Goal: Task Accomplishment & Management: Use online tool/utility

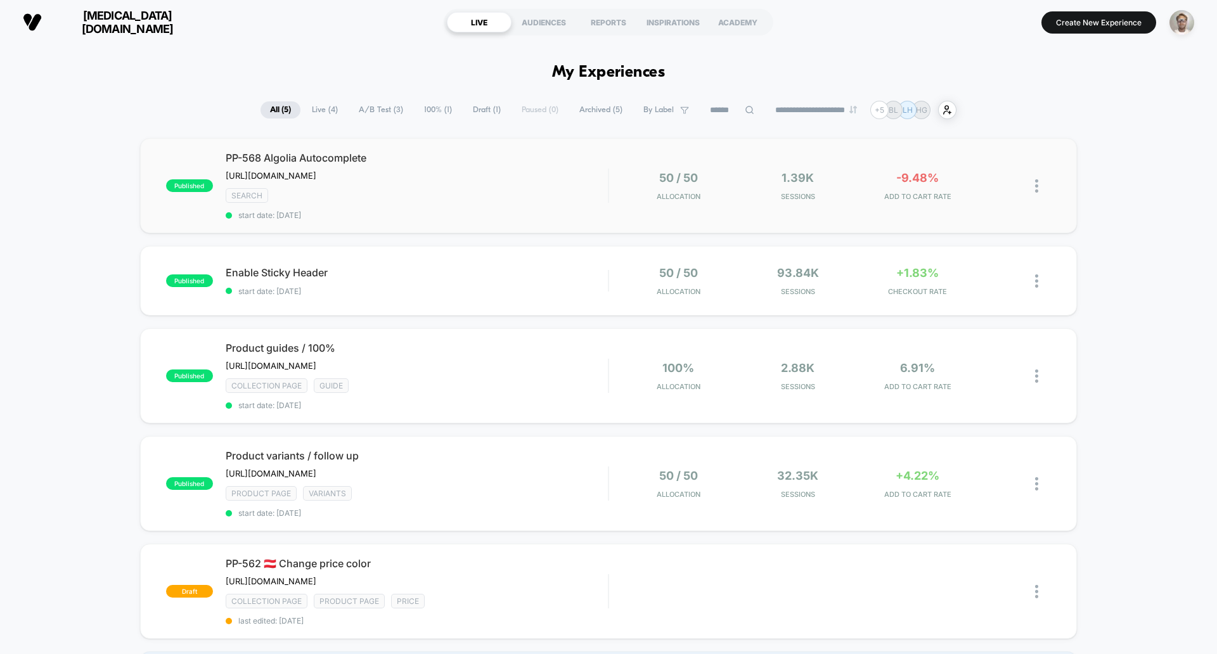
click at [756, 227] on div "published PP-568 Algolia Autocomplete [URL][DOMAIN_NAME] Click to edit experien…" at bounding box center [608, 185] width 937 height 95
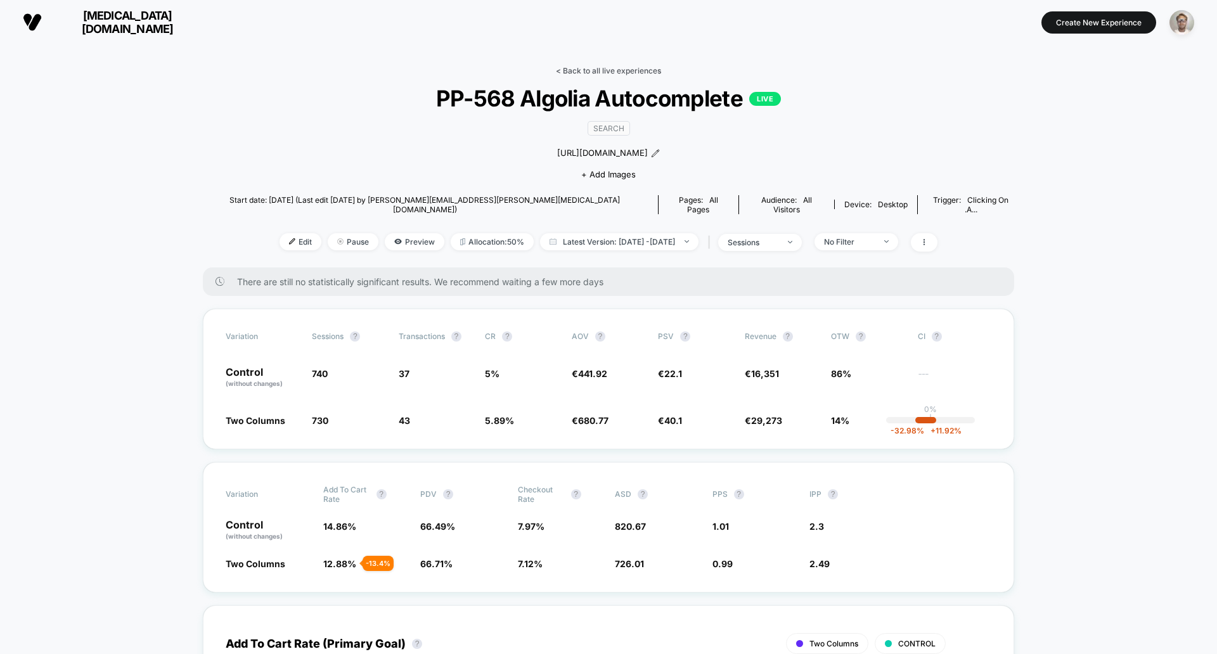
click at [600, 73] on link "< Back to all live experiences" at bounding box center [608, 71] width 105 height 10
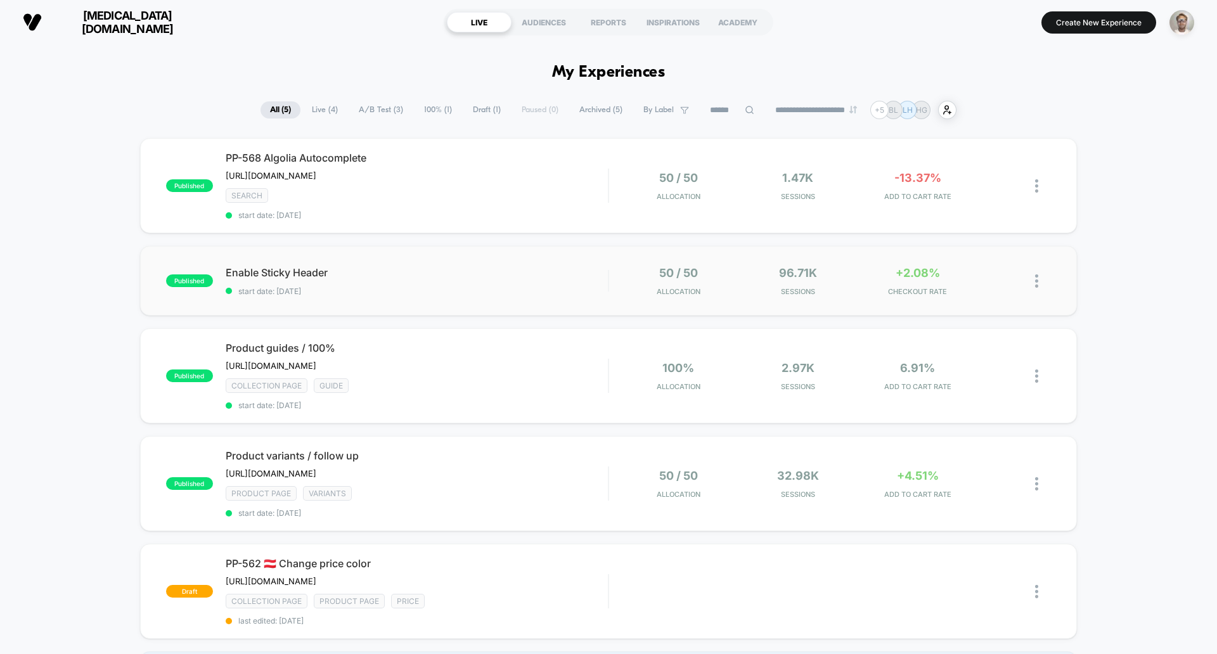
click at [600, 303] on div "published Enable Sticky Header start date: [DATE] 50 / 50 Allocation 96.71k Ses…" at bounding box center [608, 281] width 937 height 70
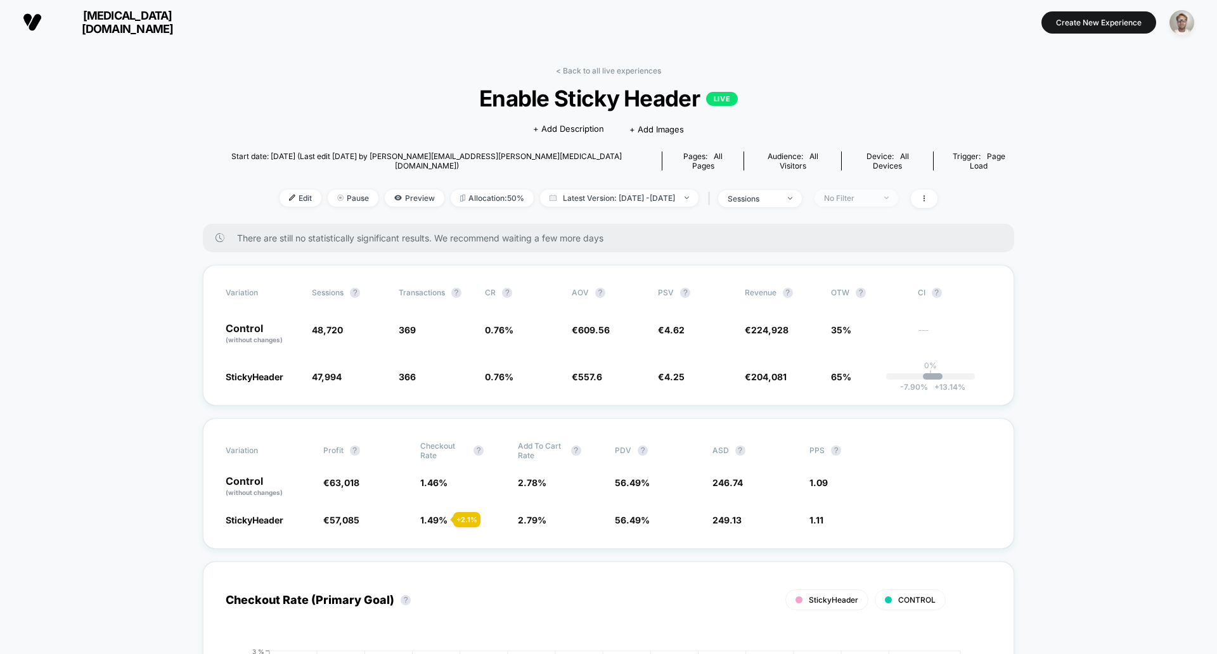
click at [870, 193] on div "No Filter" at bounding box center [849, 198] width 51 height 10
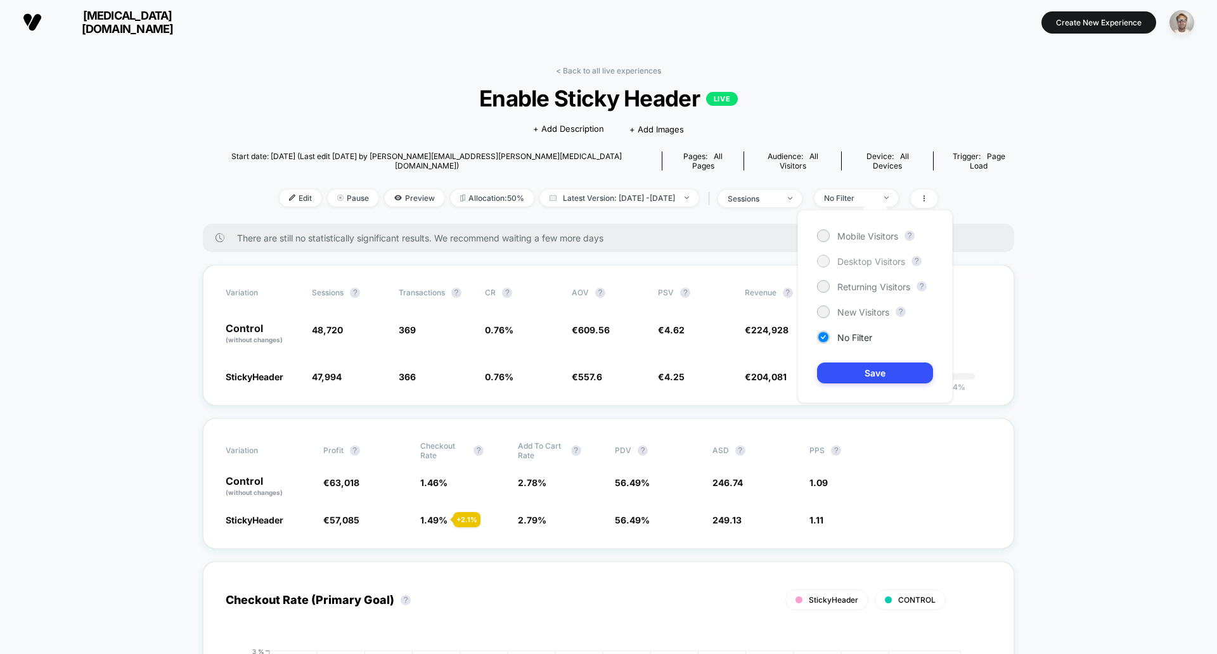
click at [866, 265] on span "Desktop Visitors" at bounding box center [872, 261] width 68 height 11
click at [871, 374] on button "Save" at bounding box center [875, 373] width 116 height 21
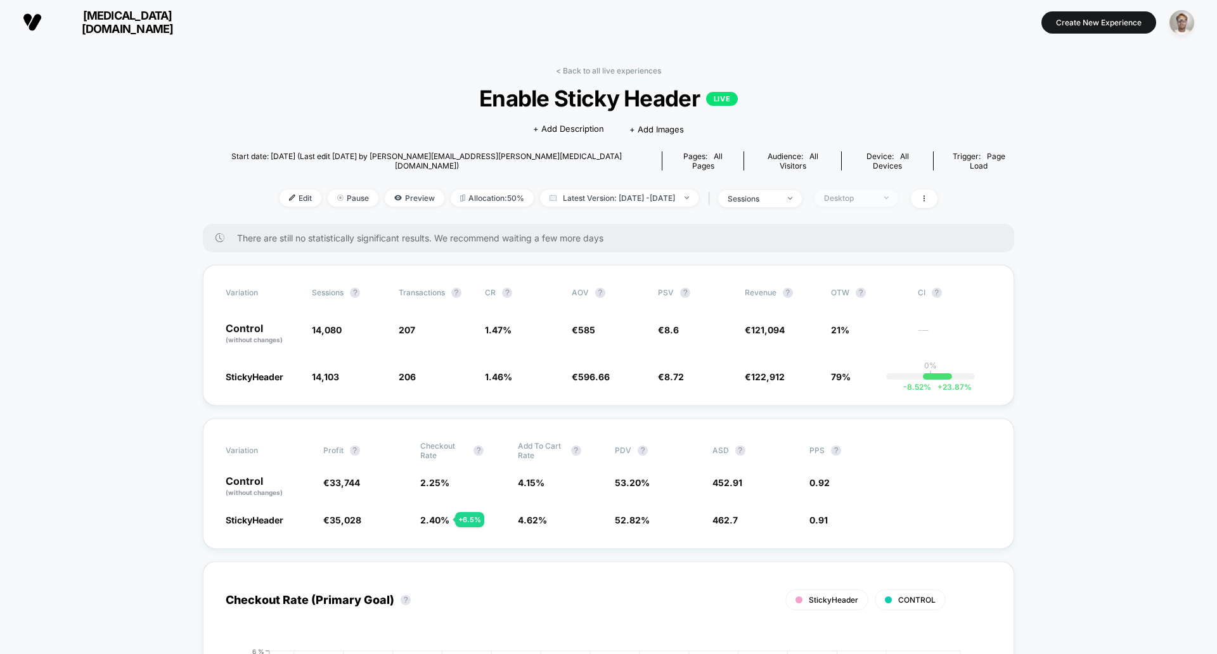
click at [875, 193] on div "Desktop" at bounding box center [849, 198] width 51 height 10
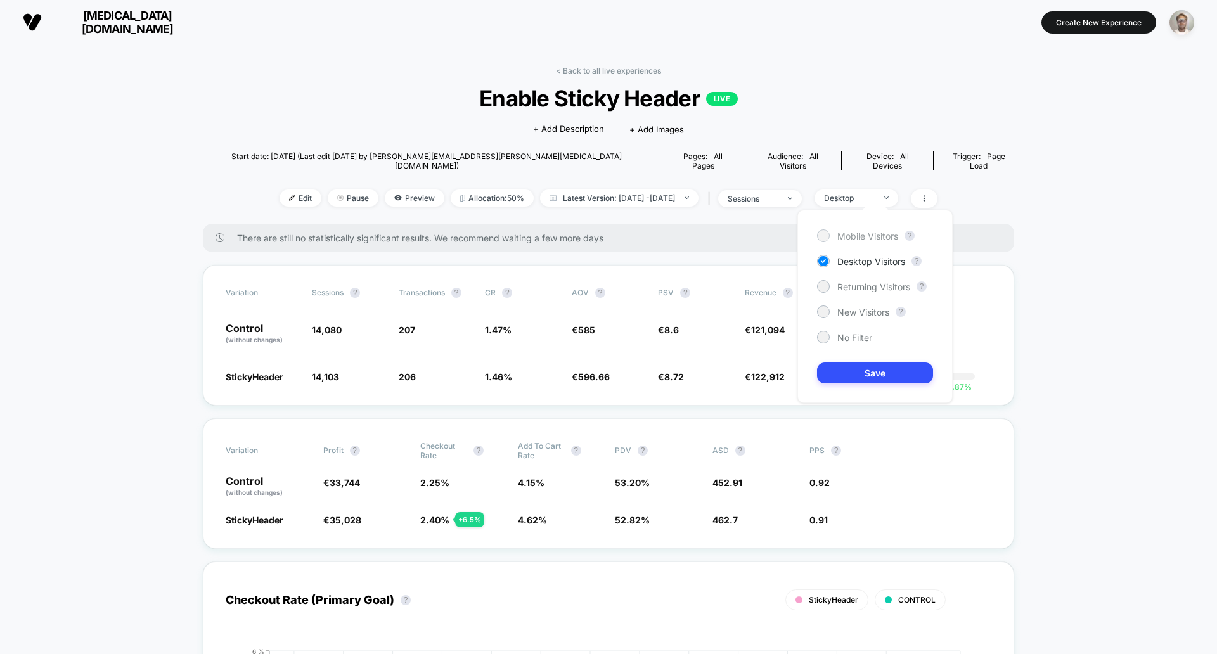
click at [871, 235] on span "Mobile Visitors" at bounding box center [868, 236] width 61 height 11
click at [868, 379] on button "Save" at bounding box center [875, 373] width 116 height 21
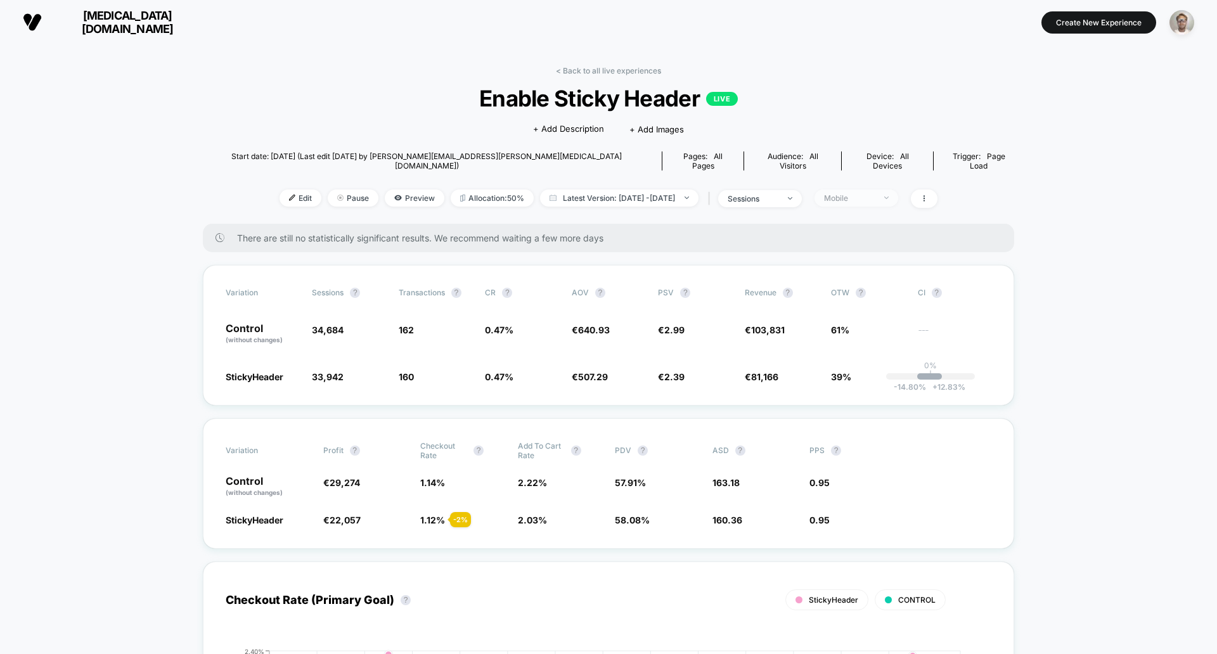
click at [859, 193] on div "Mobile" at bounding box center [849, 198] width 51 height 10
click at [860, 264] on span "Desktop Visitors" at bounding box center [872, 261] width 68 height 11
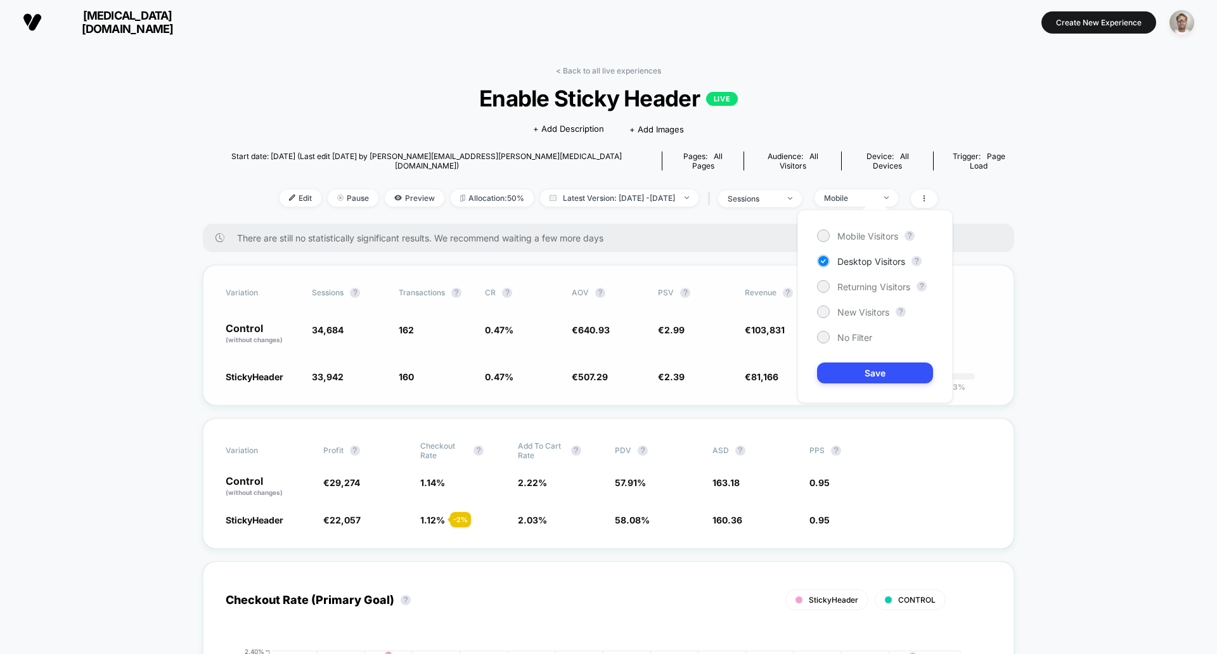
click at [874, 378] on button "Save" at bounding box center [875, 373] width 116 height 21
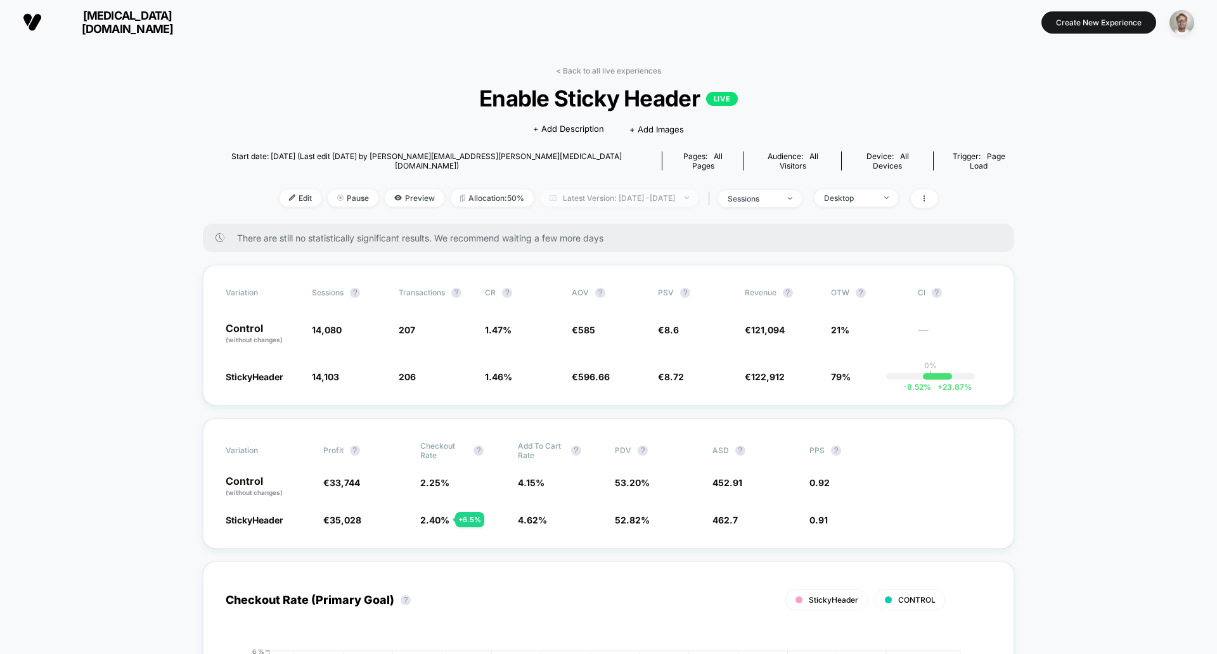
click at [648, 190] on span "Latest Version: [DATE] - [DATE]" at bounding box center [619, 198] width 159 height 17
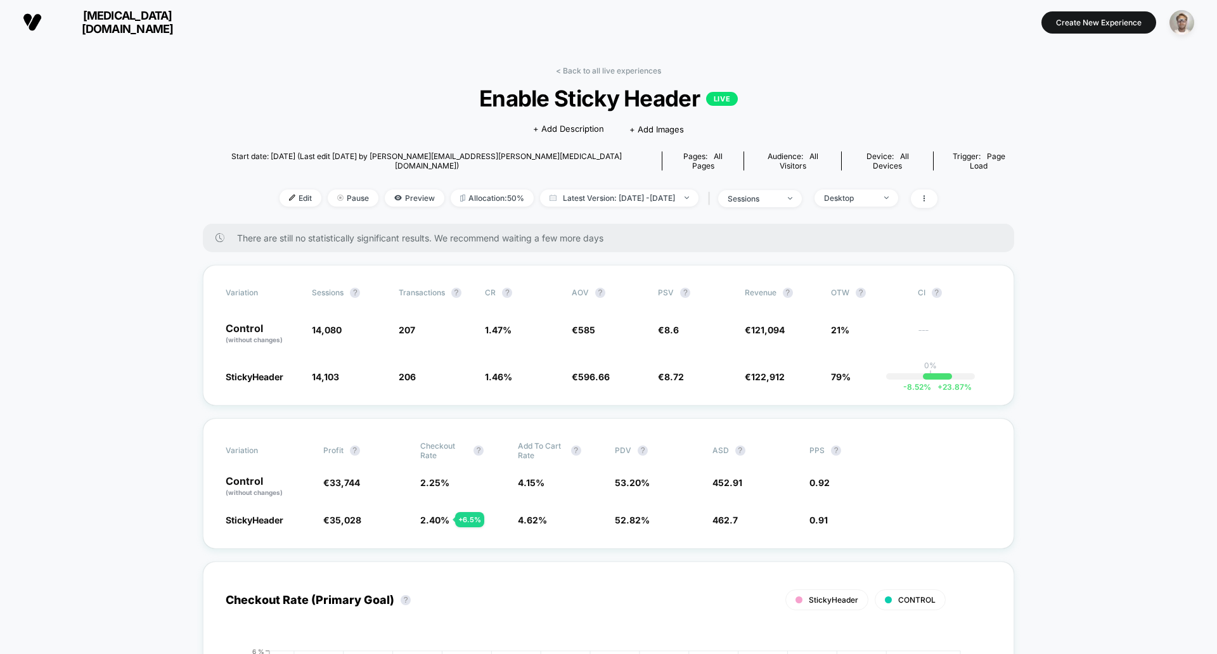
click at [601, 72] on link "< Back to all live experiences" at bounding box center [608, 71] width 105 height 10
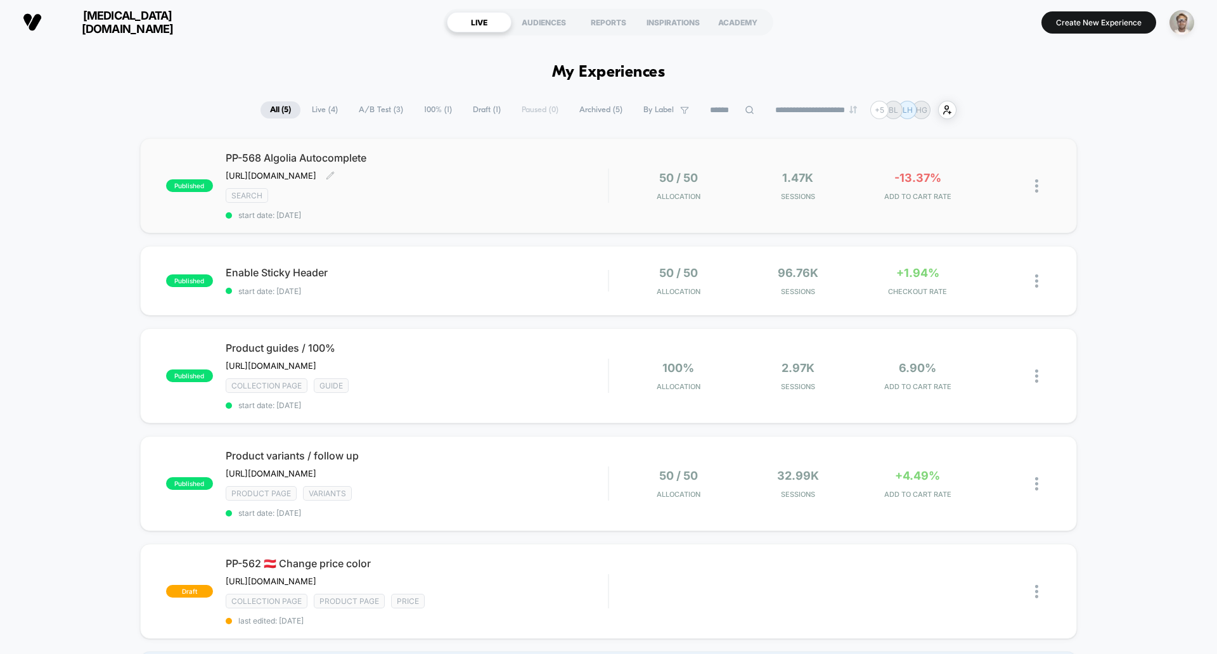
click at [452, 221] on div "published PP-568 Algolia Autocomplete [URL][DOMAIN_NAME] Click to edit experien…" at bounding box center [608, 185] width 937 height 95
